Goal: Navigation & Orientation: Find specific page/section

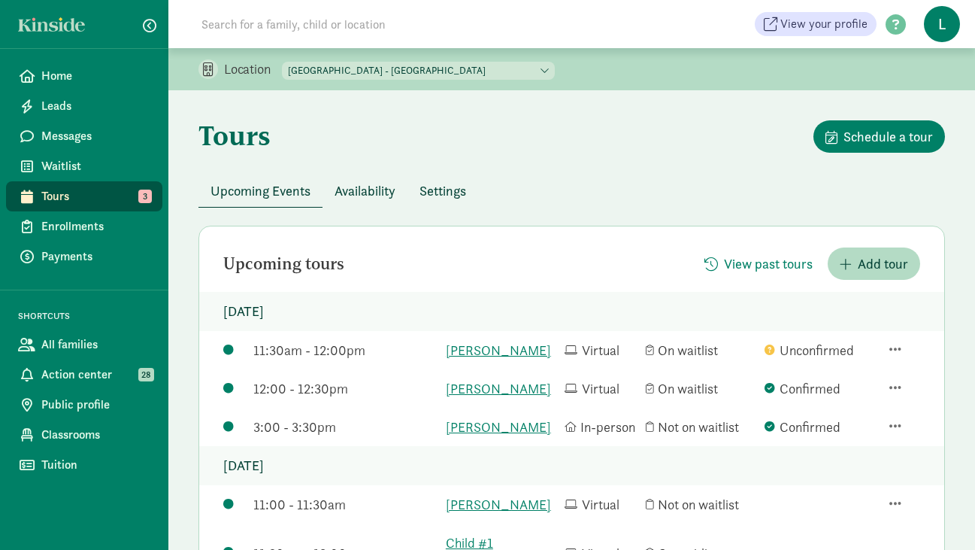
scroll to position [178, 0]
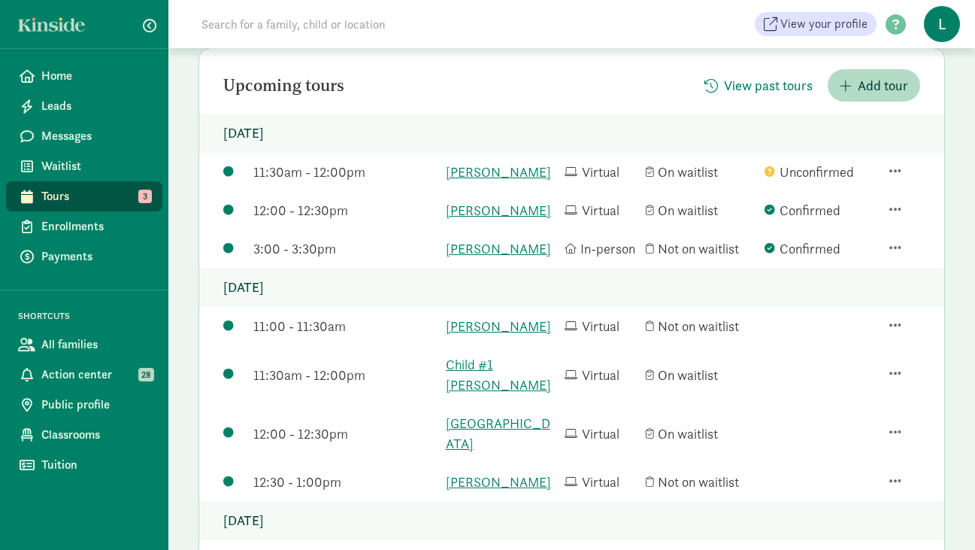
click at [904, 176] on div at bounding box center [905, 172] width 31 height 18
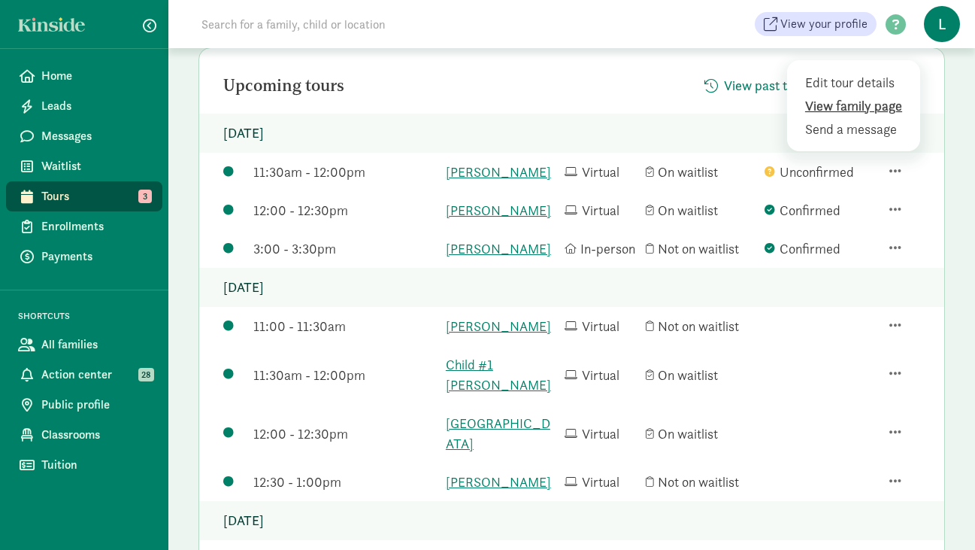
click at [842, 119] on div "View family page" at bounding box center [856, 129] width 102 height 20
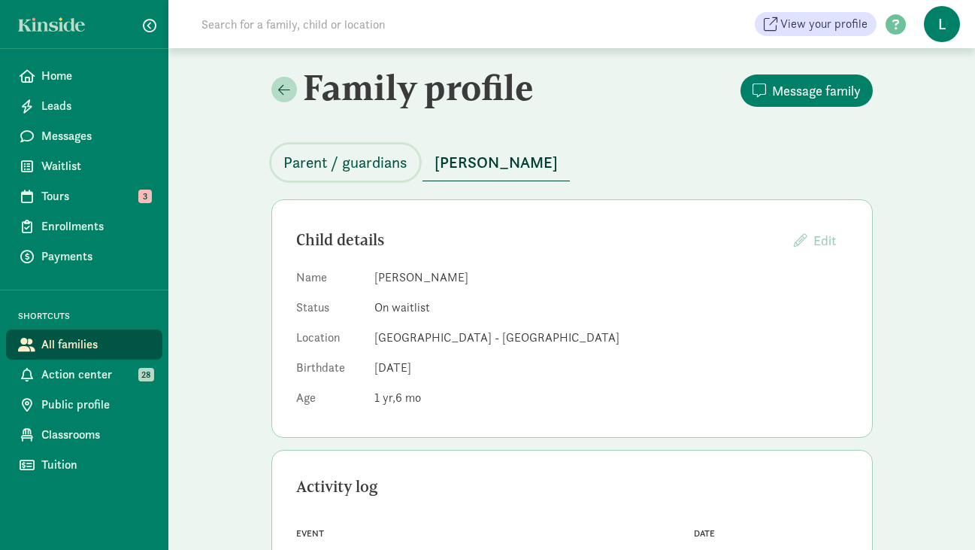
click at [361, 166] on span "Parent / guardians" at bounding box center [346, 162] width 124 height 24
